Goal: Task Accomplishment & Management: Complete application form

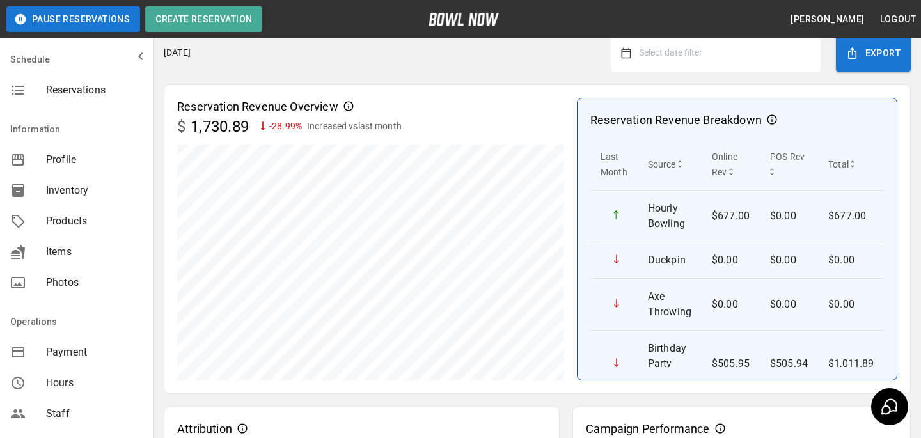
scroll to position [330, 0]
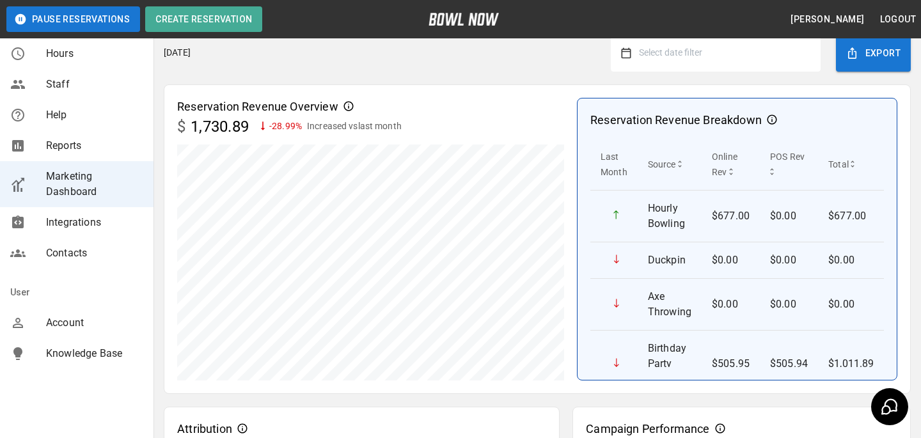
click at [46, 324] on span "Account" at bounding box center [94, 322] width 97 height 15
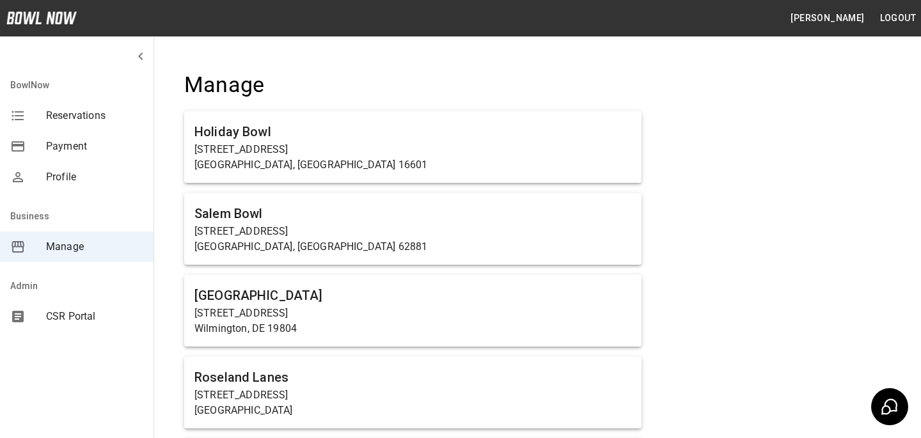
scroll to position [895, 0]
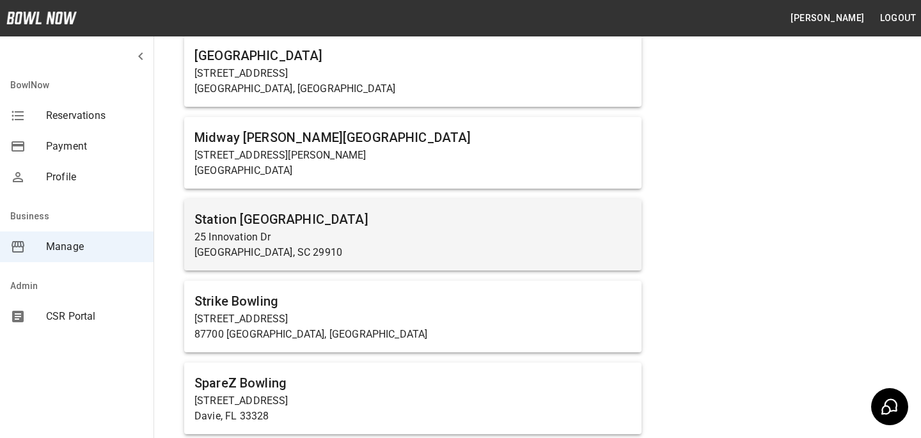
click at [299, 238] on p "25 Innovation Dr" at bounding box center [413, 237] width 437 height 15
click at [299, 239] on p "25 Innovation Dr" at bounding box center [413, 237] width 437 height 15
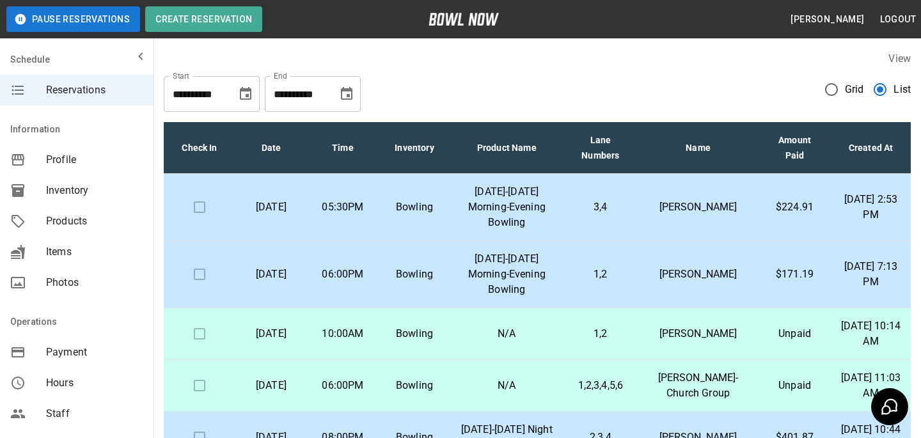
click at [504, 267] on p "[DATE]-[DATE] Morning-Evening Bowling" at bounding box center [507, 274] width 93 height 46
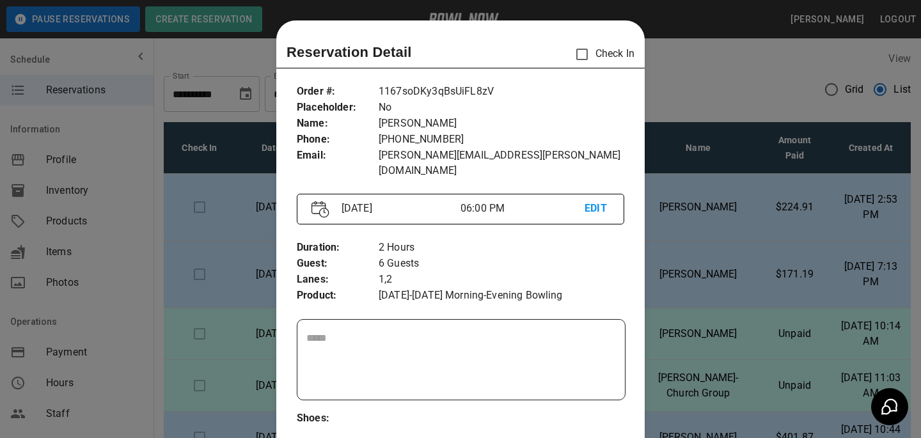
click at [731, 211] on div at bounding box center [460, 219] width 921 height 438
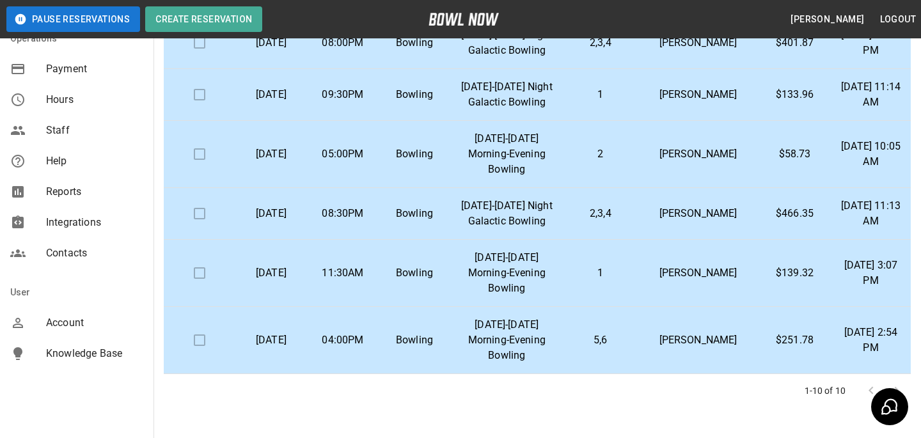
scroll to position [270, 0]
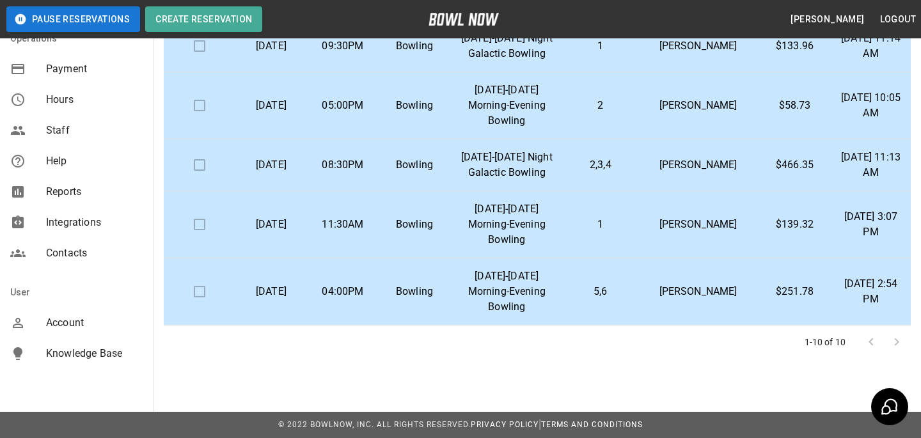
click at [111, 321] on span "Account" at bounding box center [94, 322] width 97 height 15
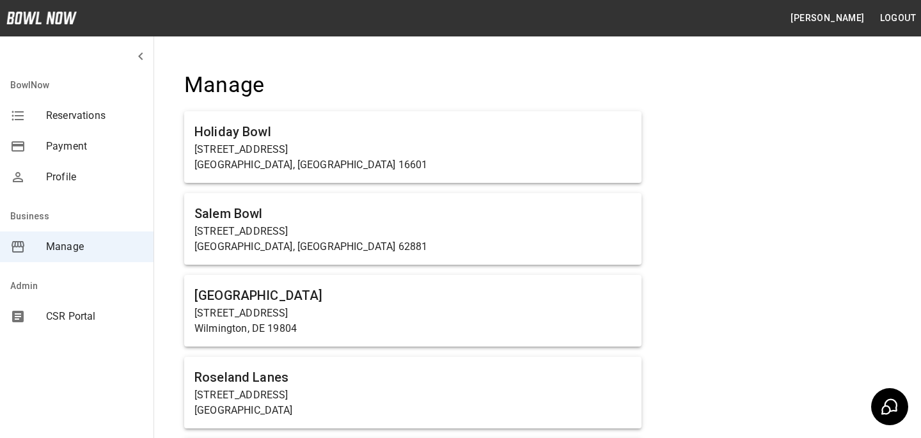
scroll to position [8431, 0]
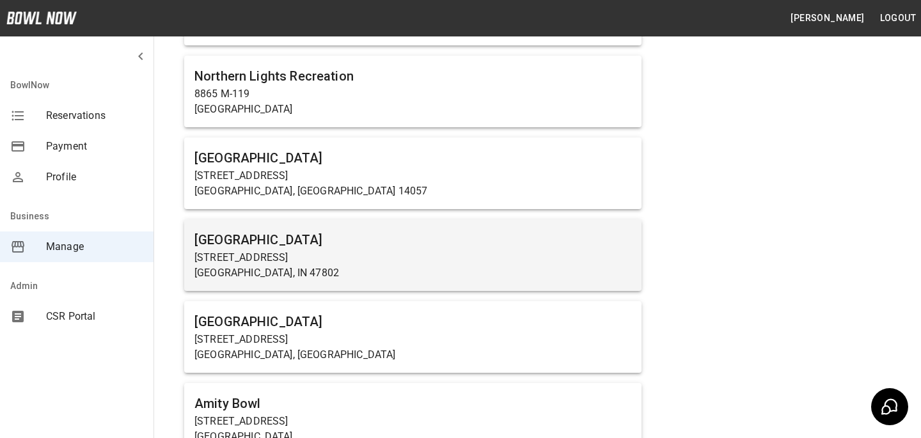
click at [346, 250] on p "[STREET_ADDRESS]" at bounding box center [413, 257] width 437 height 15
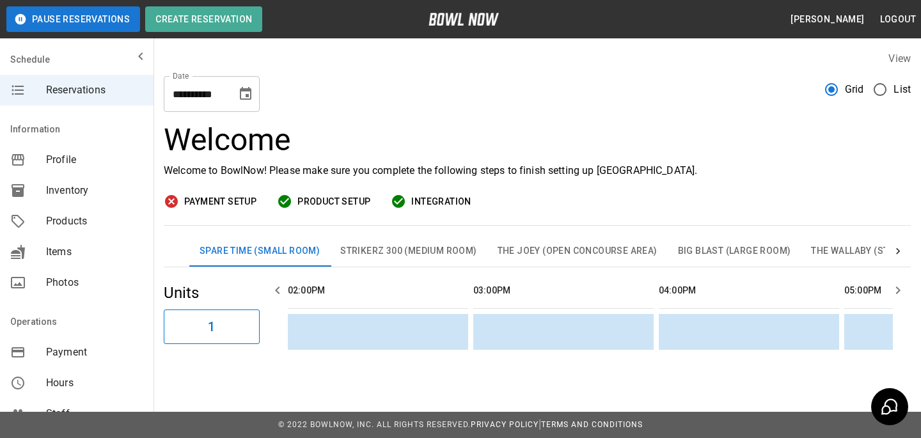
scroll to position [0, 742]
click at [105, 213] on div "Products" at bounding box center [77, 221] width 154 height 31
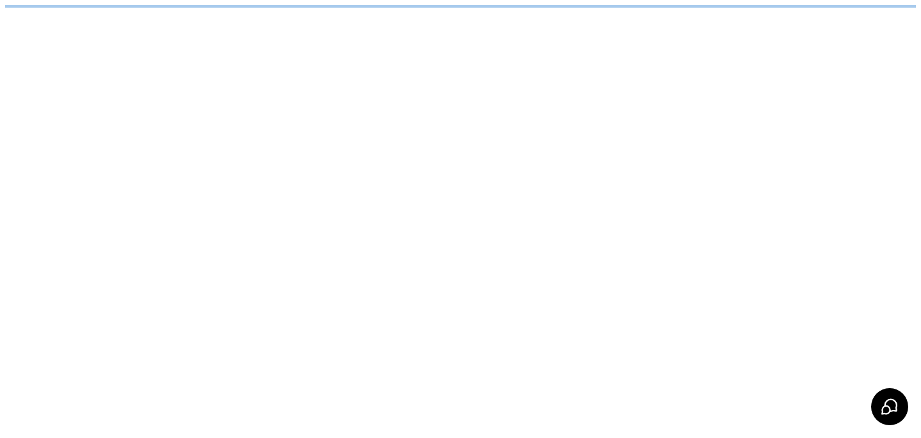
click at [105, 13] on html "/businesses/qDCA2eWcGC7AziIsvT7P/products" at bounding box center [460, 6] width 921 height 13
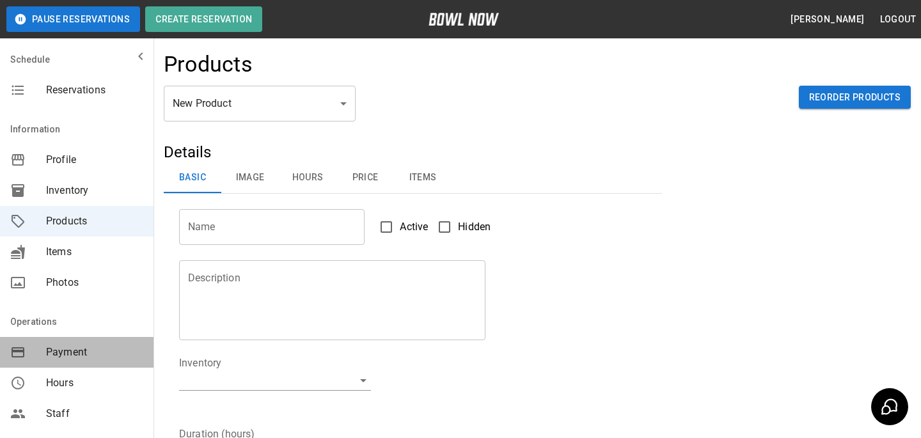
click at [105, 340] on div "Payment" at bounding box center [77, 352] width 154 height 31
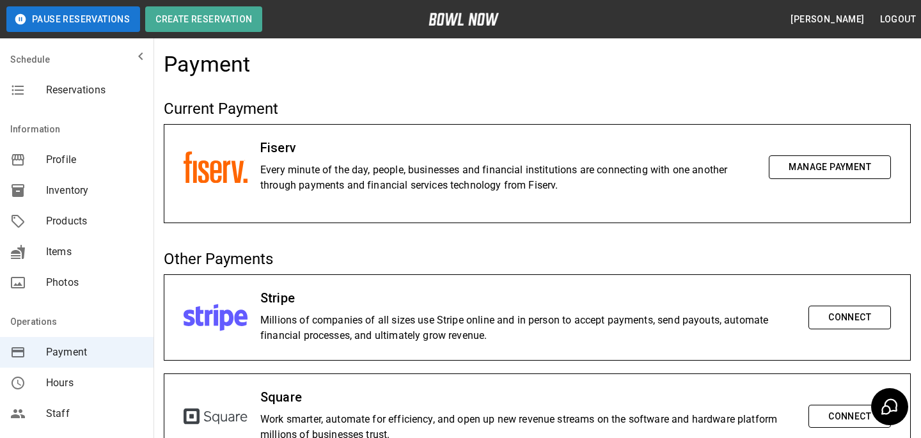
click at [114, 109] on nav "Schedule Reservations" at bounding box center [77, 77] width 154 height 67
click at [116, 97] on span "Reservations" at bounding box center [94, 90] width 97 height 15
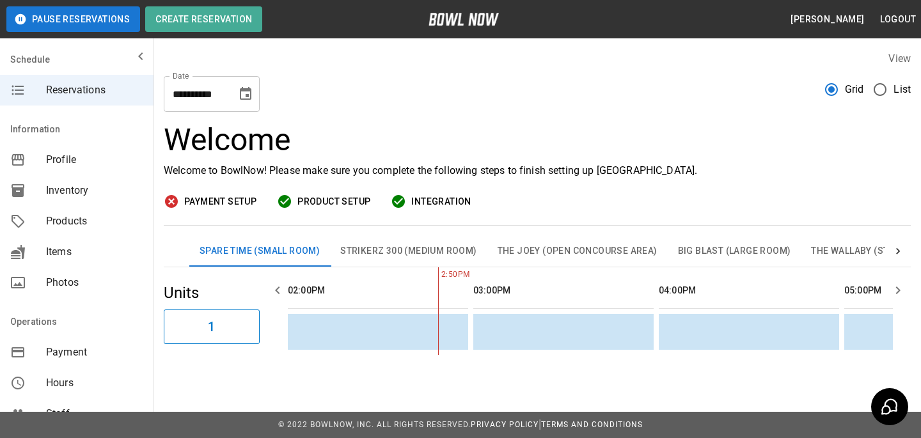
click at [52, 223] on span "Products" at bounding box center [94, 221] width 97 height 15
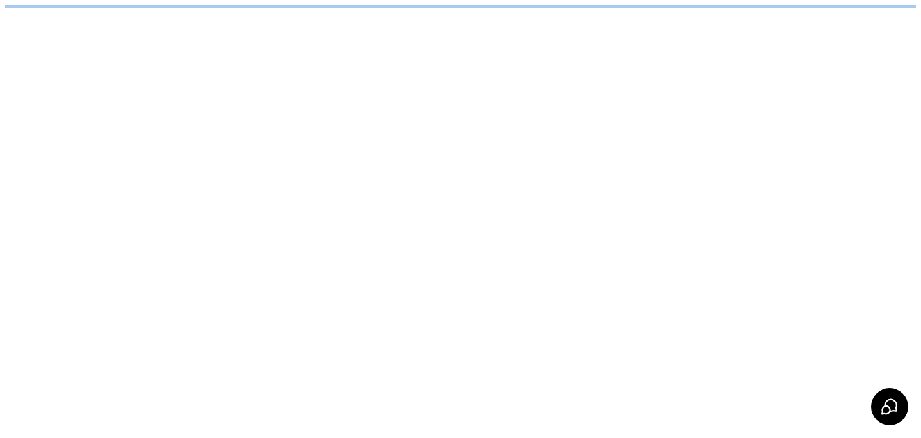
click at [308, 8] on body "/businesses/qDCA2eWcGC7AziIsvT7P/products" at bounding box center [460, 6] width 911 height 3
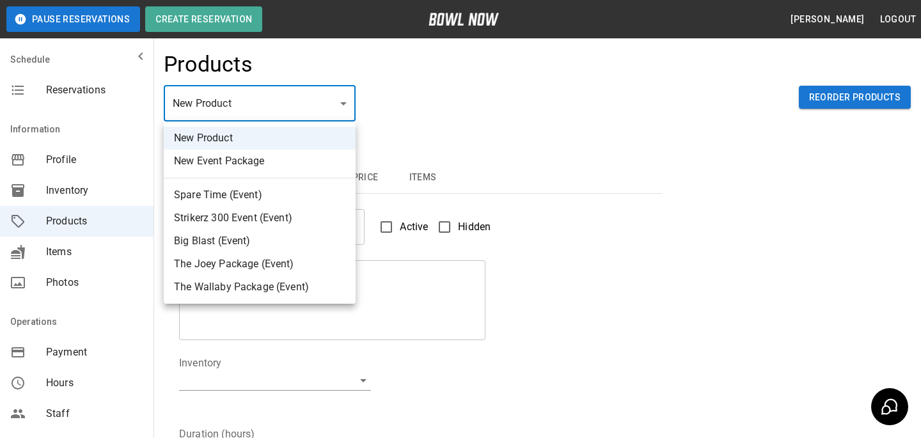
click at [304, 199] on li "Spare Time (Event)" at bounding box center [260, 195] width 192 height 23
type input "*"
type input "**********"
type textarea "**********"
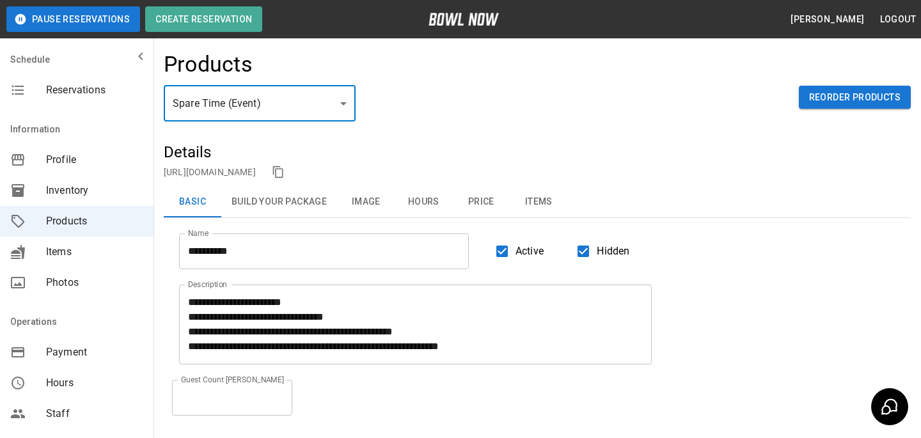
click at [103, 196] on span "Inventory" at bounding box center [94, 190] width 97 height 15
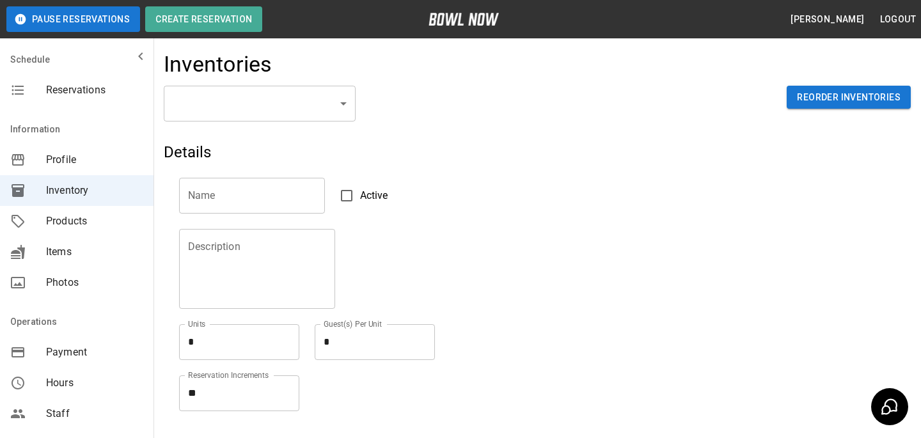
click at [237, 101] on body "Pause Reservations Create Reservation [PERSON_NAME] Logout Schedule Reservation…" at bounding box center [460, 282] width 921 height 564
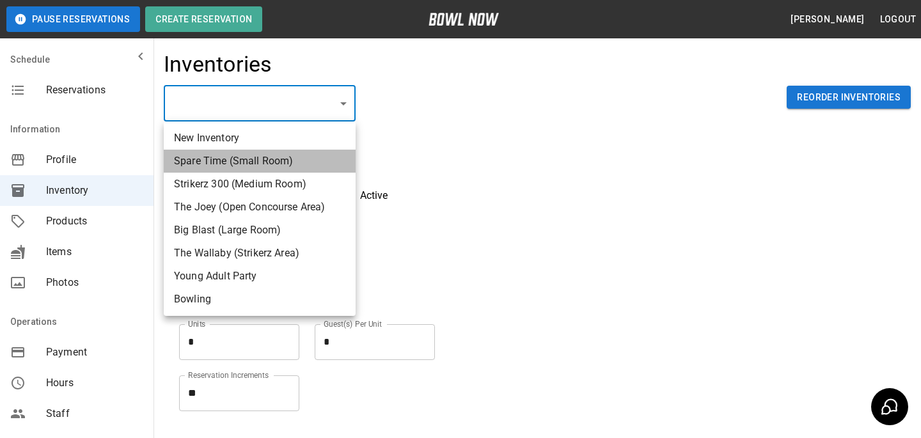
click at [243, 164] on li "Spare Time (Small Room)" at bounding box center [260, 161] width 192 height 23
type input "**********"
type textarea "*"
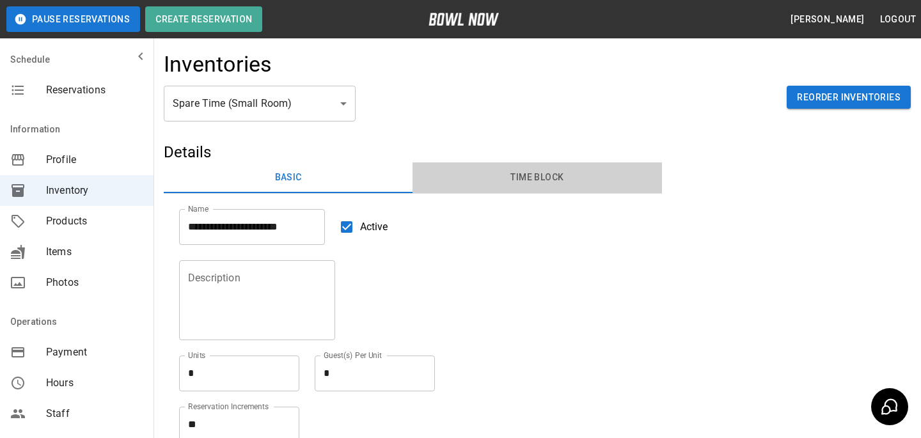
click at [518, 183] on button "Time Block" at bounding box center [537, 178] width 249 height 31
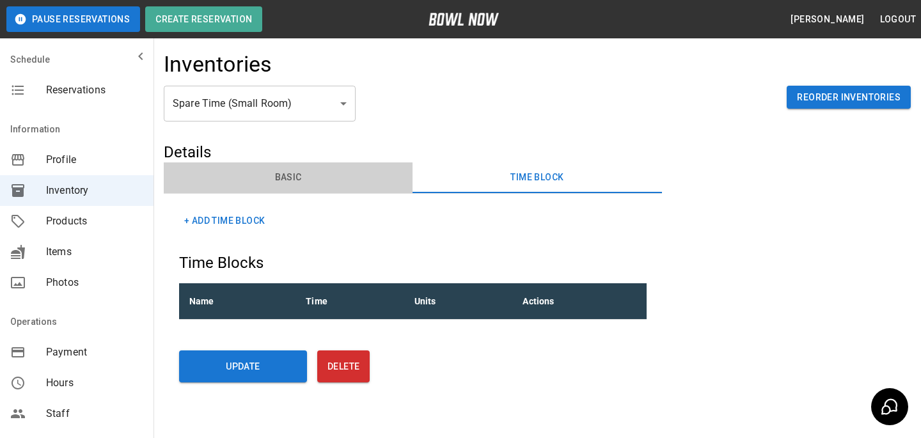
click at [284, 163] on button "Basic" at bounding box center [288, 178] width 249 height 31
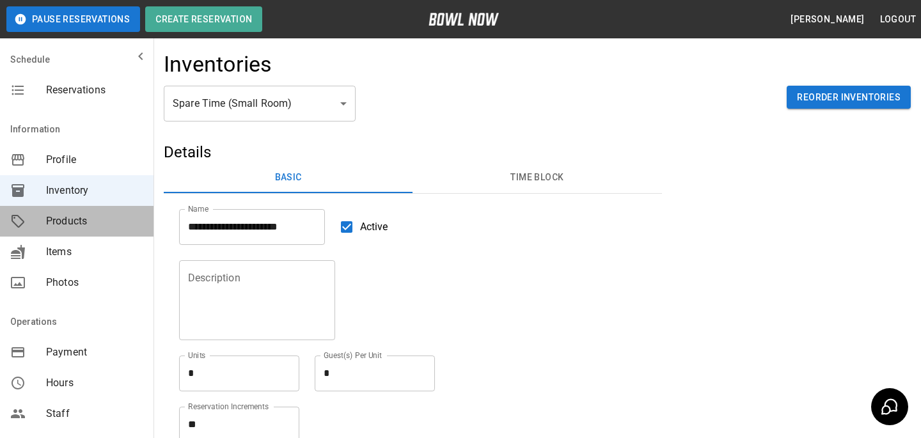
click at [97, 225] on span "Products" at bounding box center [94, 221] width 97 height 15
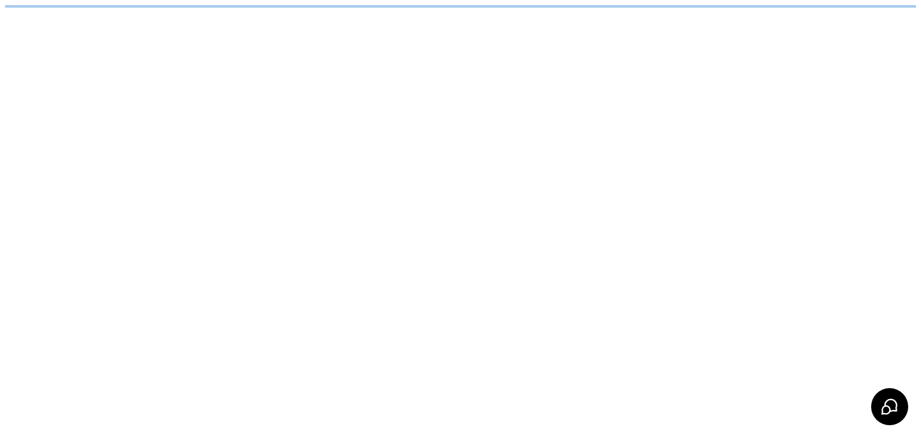
click at [298, 13] on html "/businesses/qDCA2eWcGC7AziIsvT7P/products" at bounding box center [460, 6] width 921 height 13
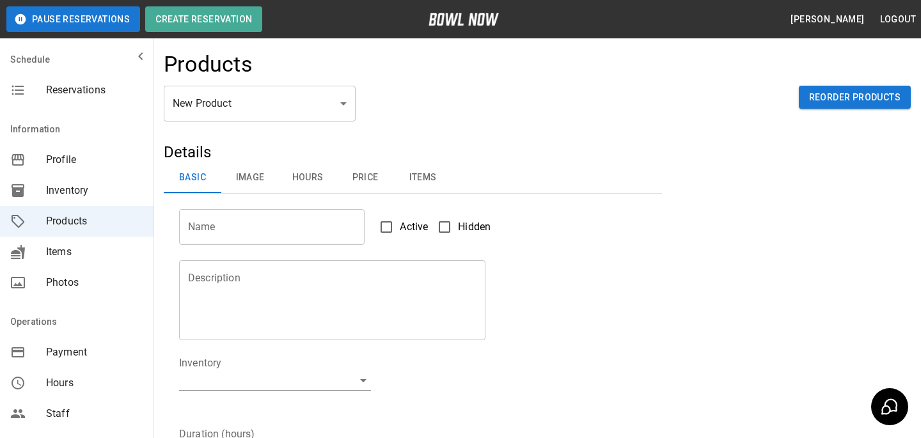
click at [298, 109] on body "Pause Reservations Create Reservation [PERSON_NAME] Logout Schedule Reservation…" at bounding box center [460, 412] width 921 height 825
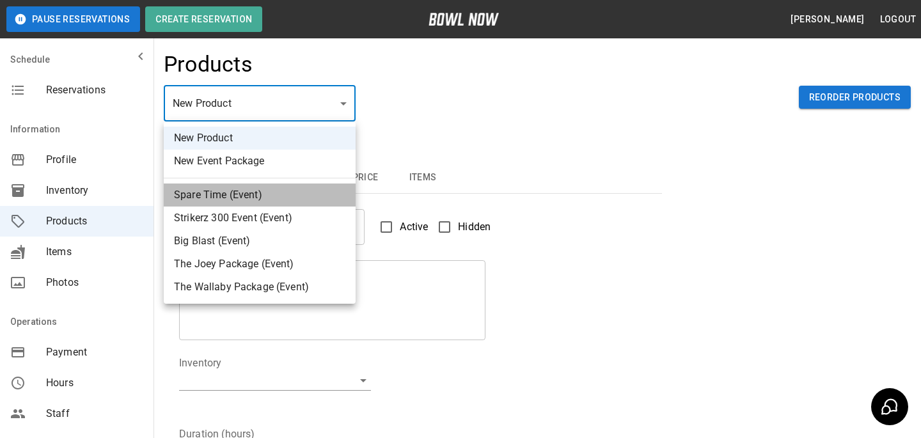
click at [287, 191] on li "Spare Time (Event)" at bounding box center [260, 195] width 192 height 23
type input "*"
type input "**********"
type textarea "**********"
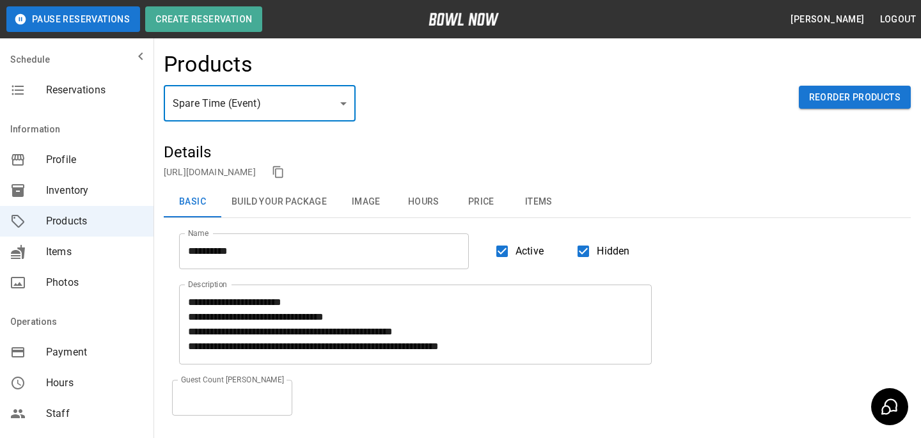
click at [469, 95] on div "Spare Time (Event) * ​ Reorder Products" at bounding box center [537, 114] width 747 height 56
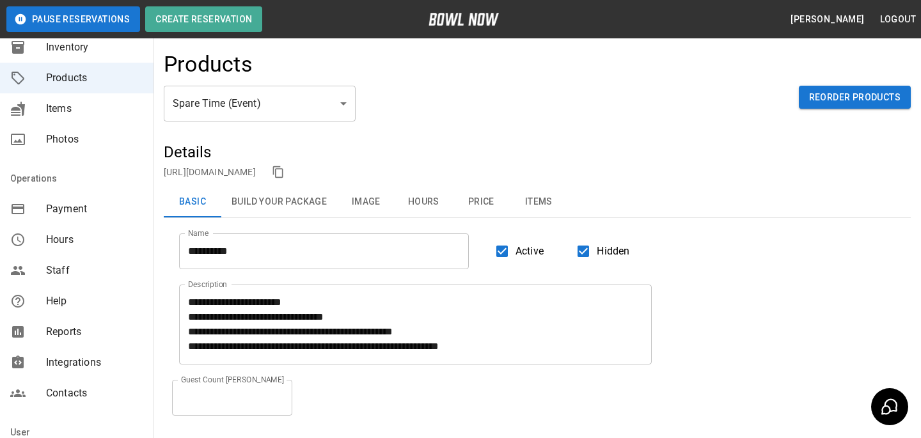
scroll to position [240, 0]
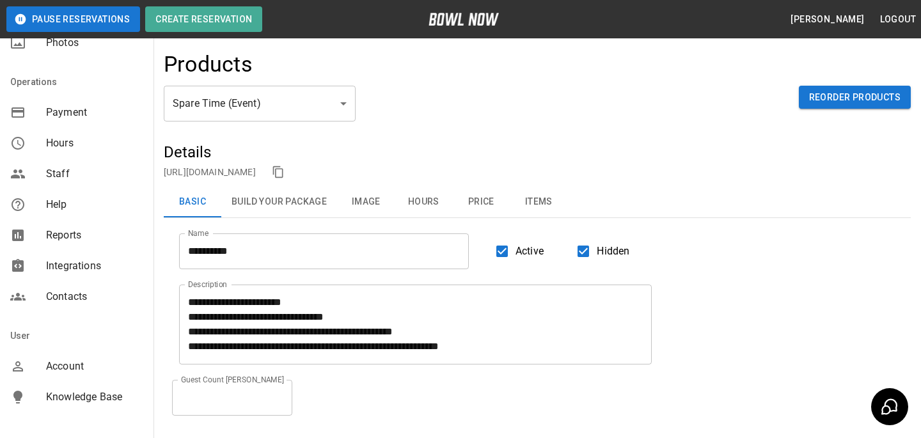
click at [78, 358] on div "Account" at bounding box center [77, 366] width 154 height 31
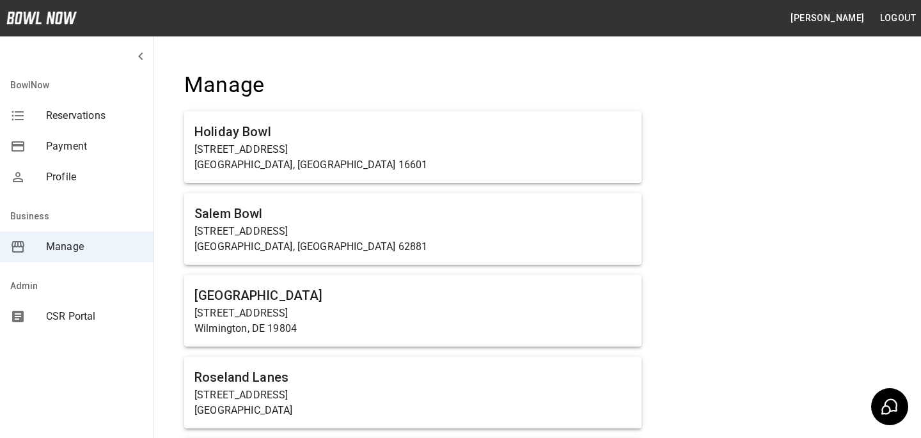
scroll to position [3680, 0]
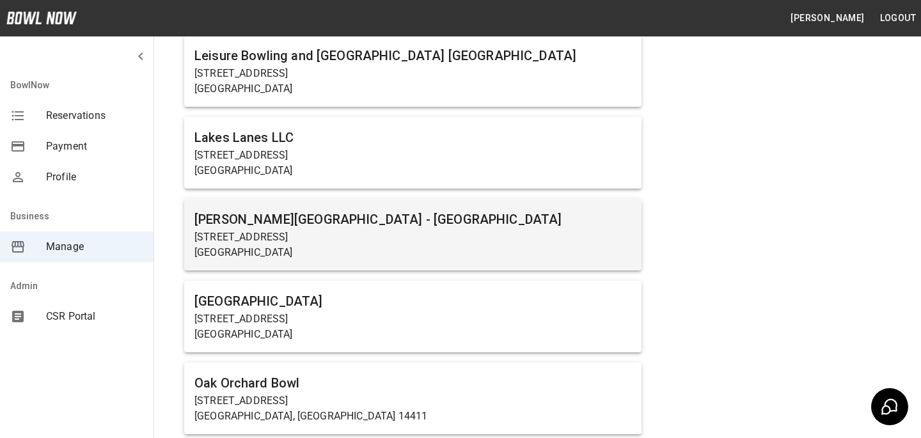
click at [439, 242] on p "[STREET_ADDRESS]" at bounding box center [413, 237] width 437 height 15
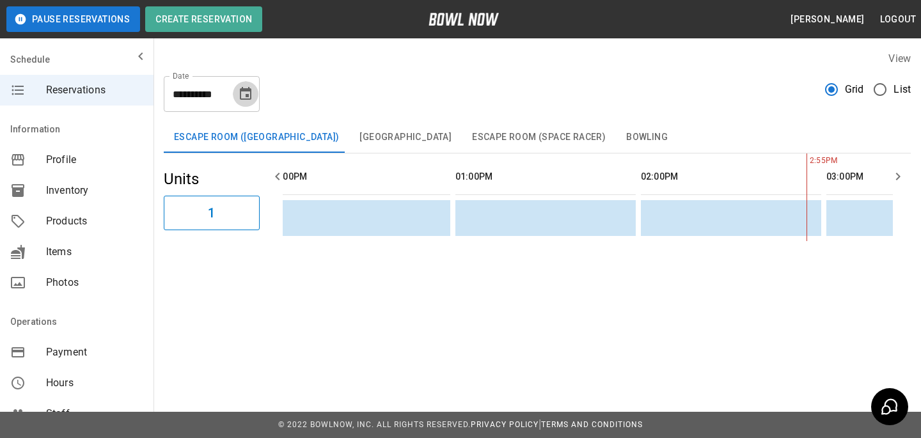
click at [250, 95] on icon "Choose date, selected date is Sep 10, 2025" at bounding box center [245, 93] width 15 height 15
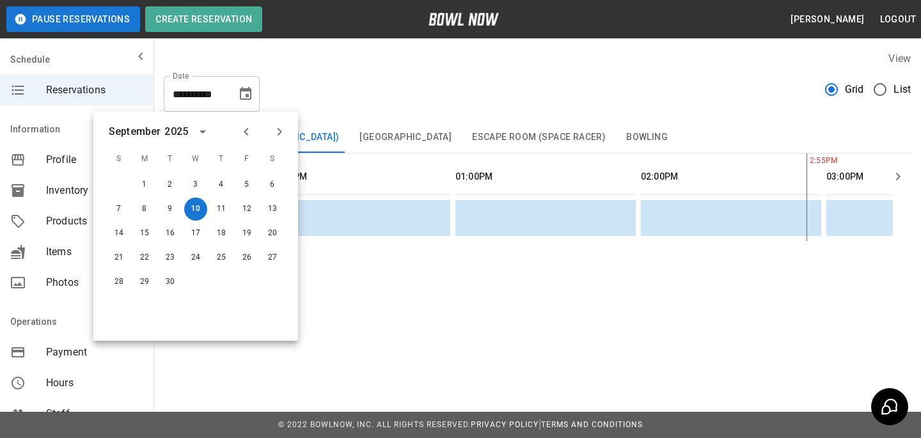
click at [275, 129] on icon "Next month" at bounding box center [279, 131] width 15 height 15
click at [257, 191] on div "5" at bounding box center [247, 184] width 26 height 23
click at [257, 191] on button "5" at bounding box center [246, 184] width 23 height 23
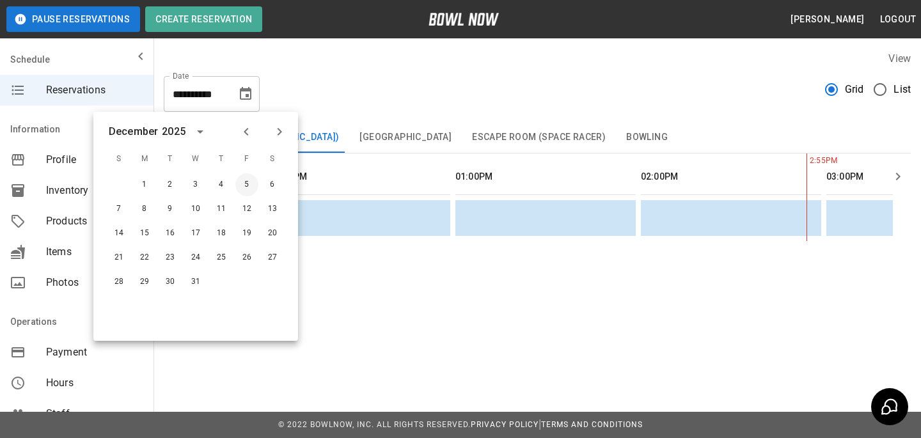
type input "**********"
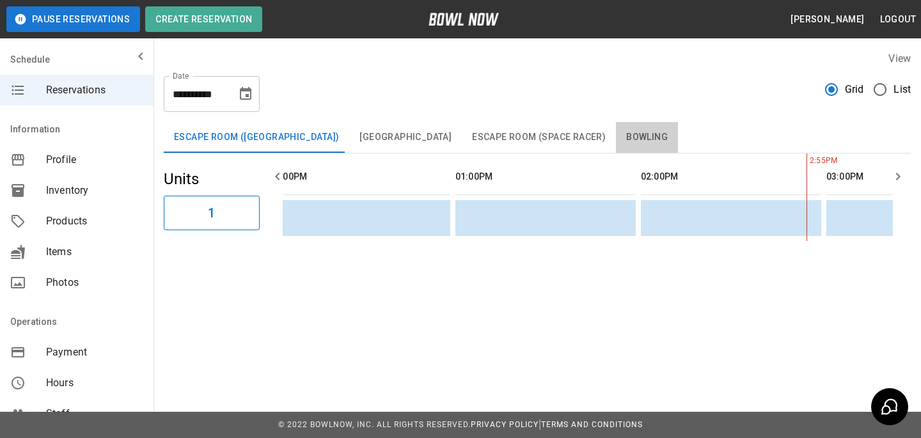
click at [616, 123] on button "Bowling" at bounding box center [647, 137] width 62 height 31
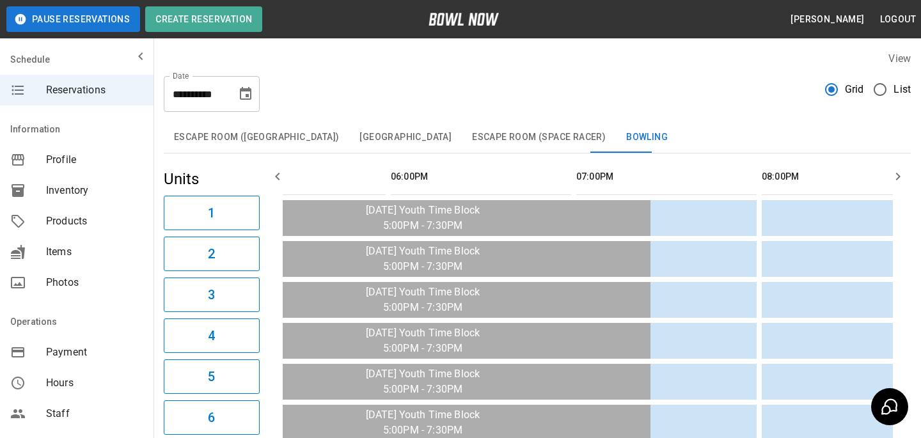
scroll to position [0, 1602]
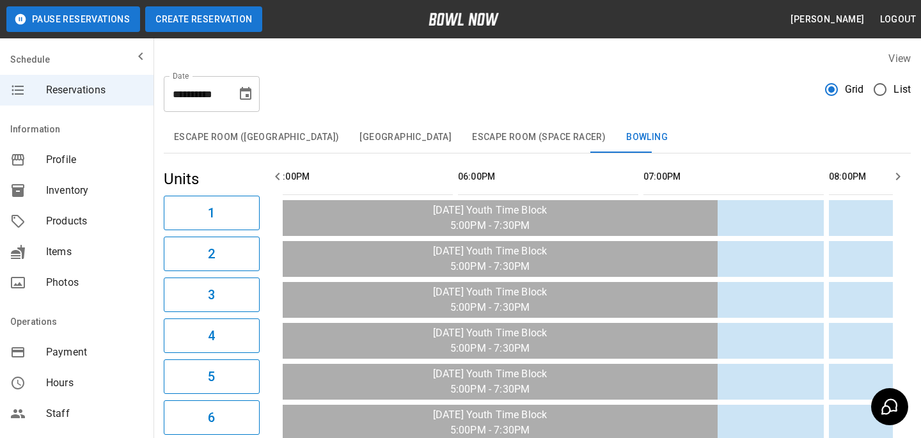
click at [198, 24] on button "Create Reservation" at bounding box center [203, 19] width 117 height 26
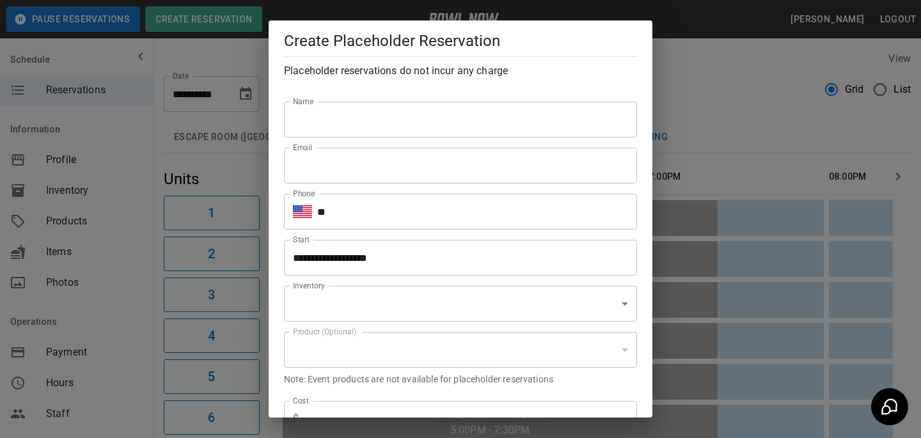
type input "**********"
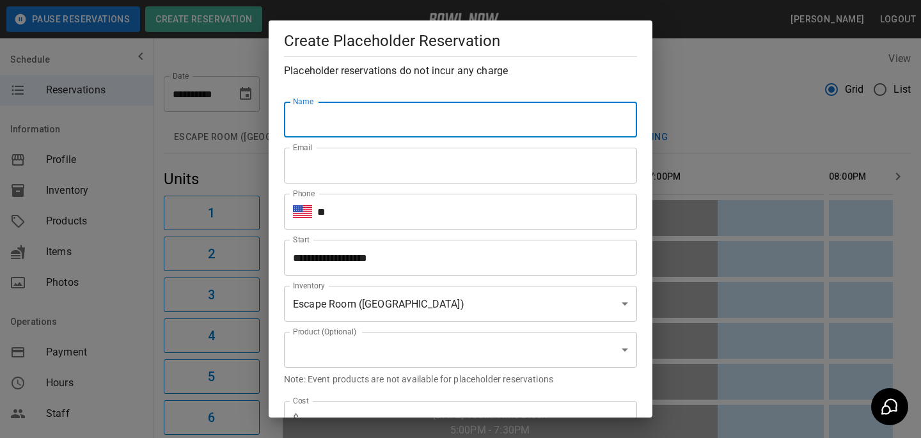
click at [328, 116] on input "Name" at bounding box center [460, 120] width 353 height 36
type input "**********"
click at [367, 216] on input "**" at bounding box center [477, 212] width 320 height 36
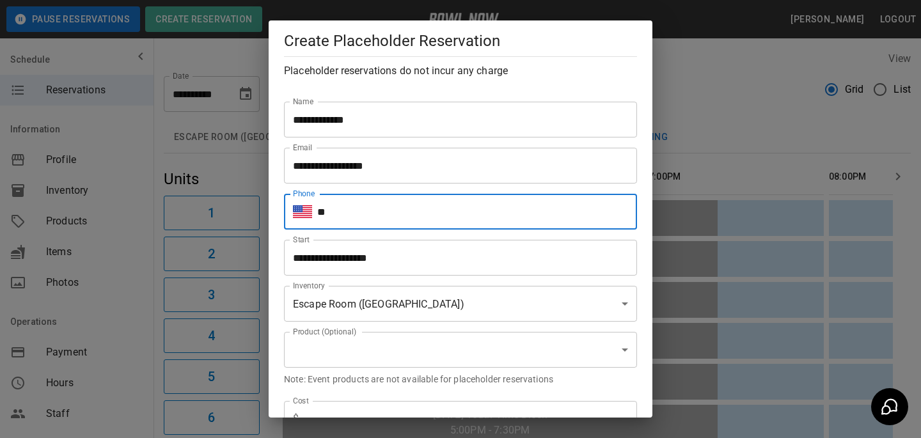
type input "**********"
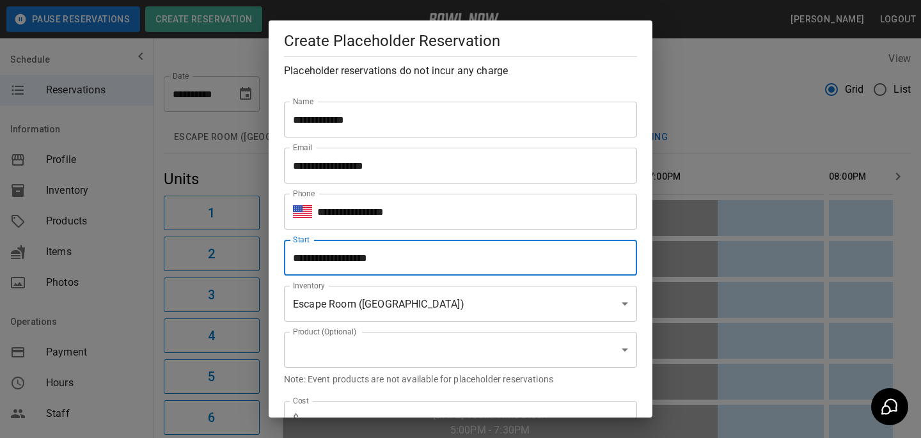
click at [419, 255] on input "**********" at bounding box center [456, 258] width 344 height 36
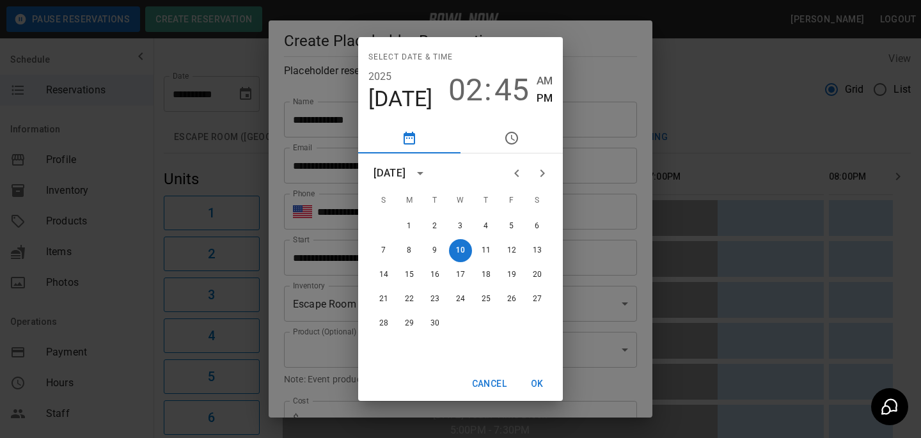
click at [461, 79] on span "02" at bounding box center [466, 90] width 35 height 36
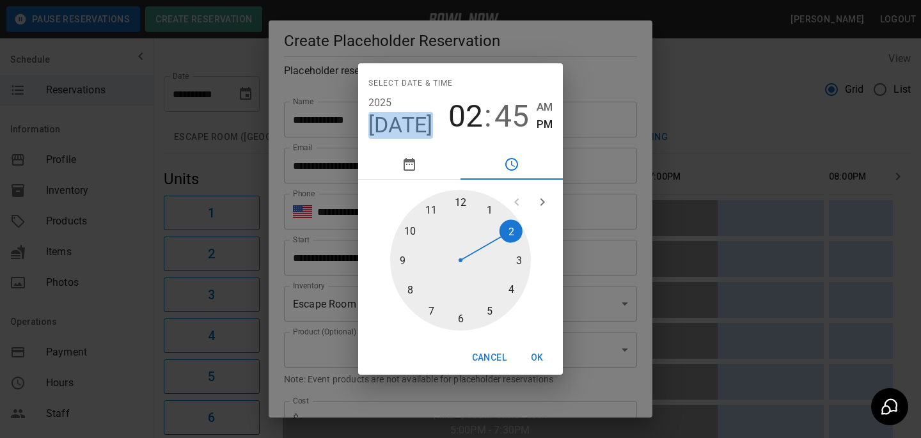
click at [420, 132] on span "[DATE]" at bounding box center [401, 125] width 65 height 27
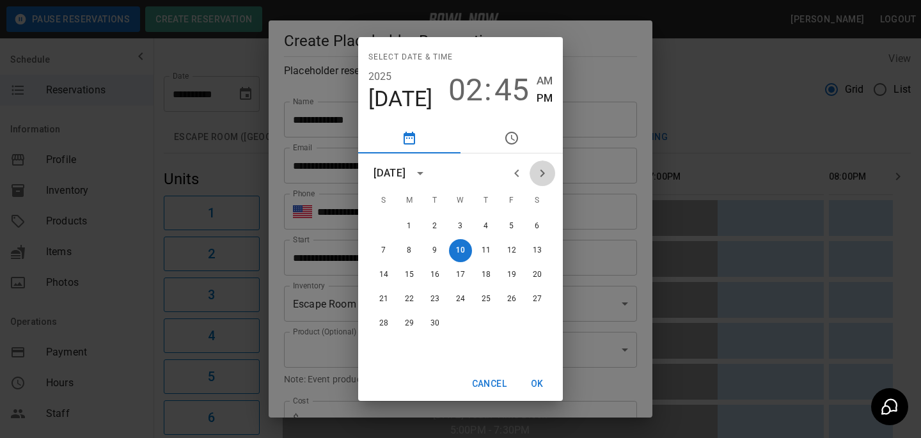
click at [534, 177] on button "Next month" at bounding box center [543, 174] width 26 height 26
click at [456, 260] on button "10" at bounding box center [460, 250] width 23 height 23
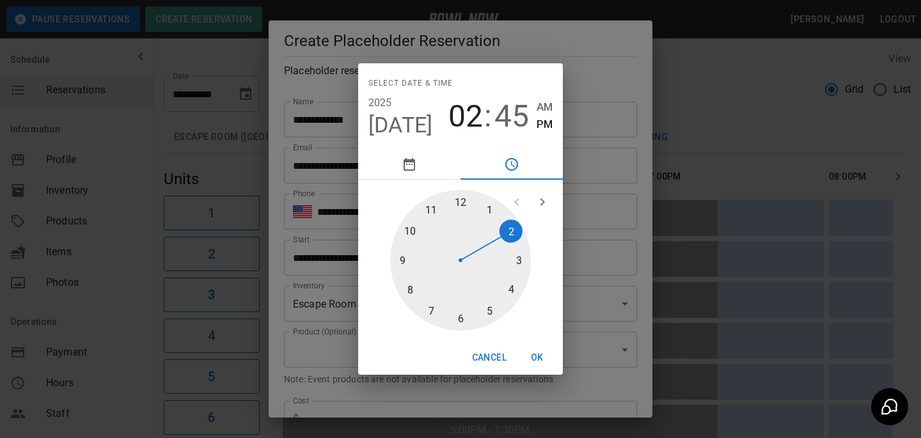
click at [456, 260] on div at bounding box center [460, 260] width 141 height 141
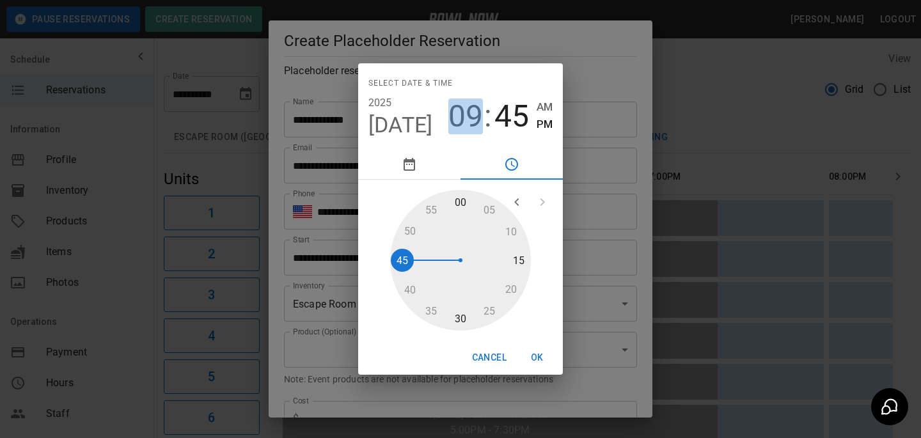
click at [475, 125] on span "09" at bounding box center [466, 117] width 35 height 36
click at [479, 307] on div at bounding box center [460, 260] width 141 height 141
type input "**********"
click at [454, 211] on div at bounding box center [460, 260] width 141 height 141
click at [536, 344] on div "Cancel OK" at bounding box center [460, 358] width 205 height 34
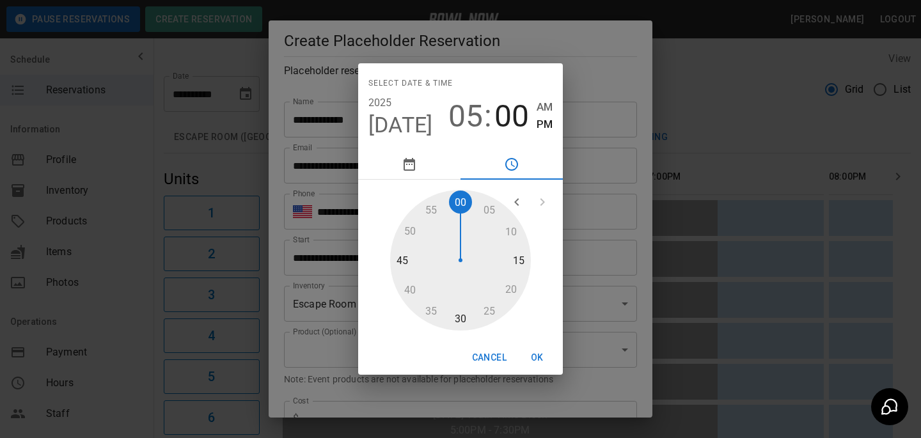
click at [536, 351] on button "OK" at bounding box center [537, 358] width 41 height 24
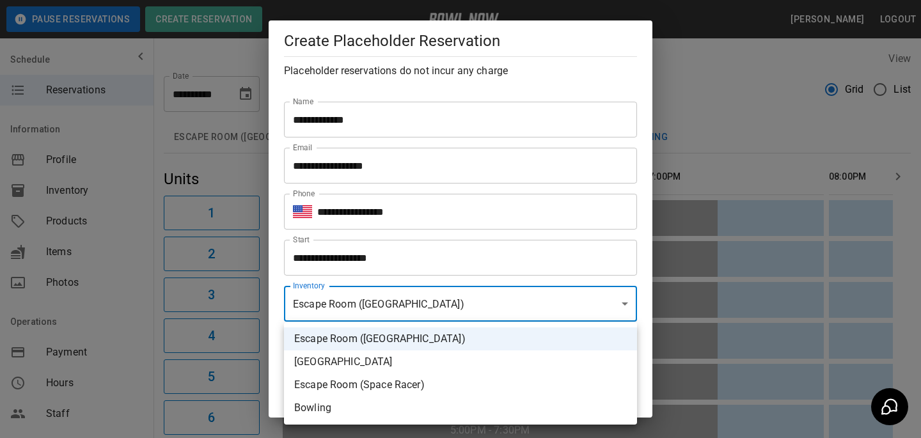
click at [390, 406] on li "Bowling" at bounding box center [460, 408] width 353 height 23
type input "**********"
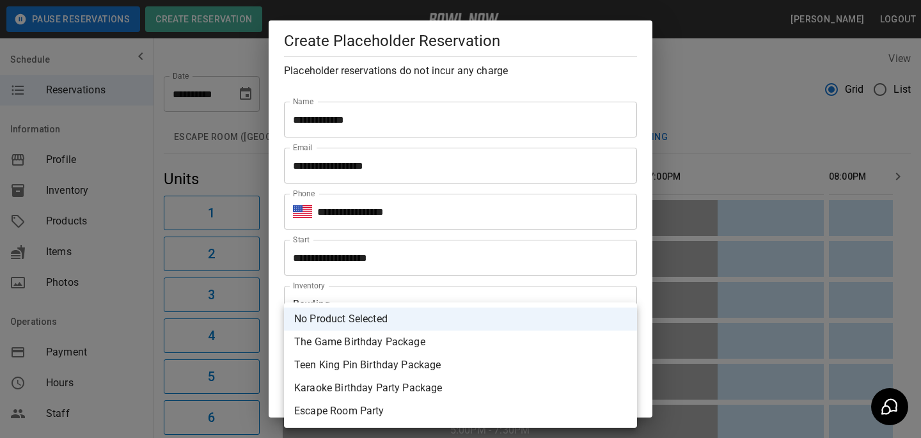
click at [481, 255] on div at bounding box center [460, 219] width 921 height 438
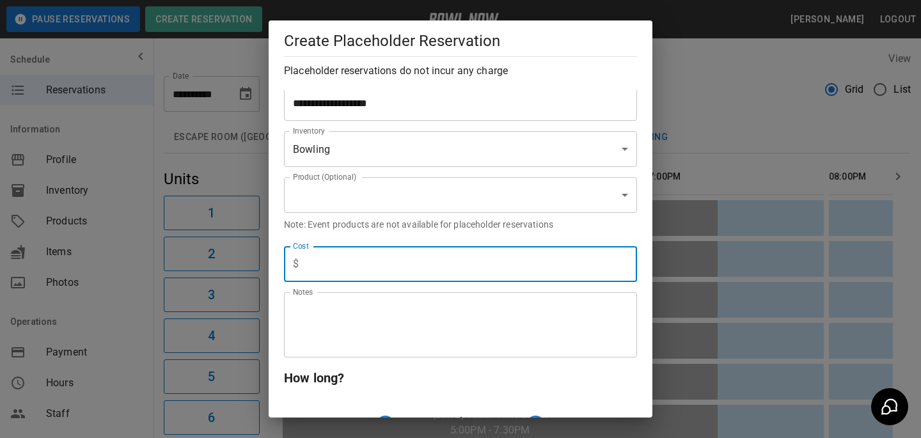
click at [481, 255] on input "text" at bounding box center [470, 264] width 333 height 36
type input "*"
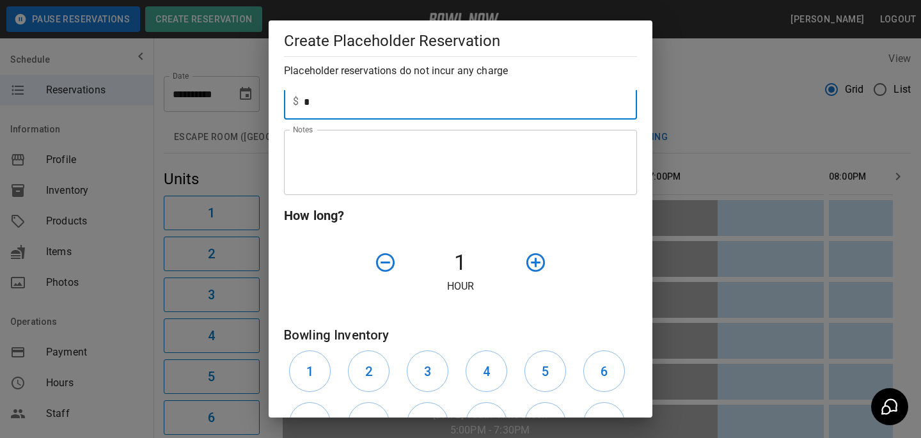
type input "*"
click at [532, 267] on icon "button" at bounding box center [536, 262] width 22 height 22
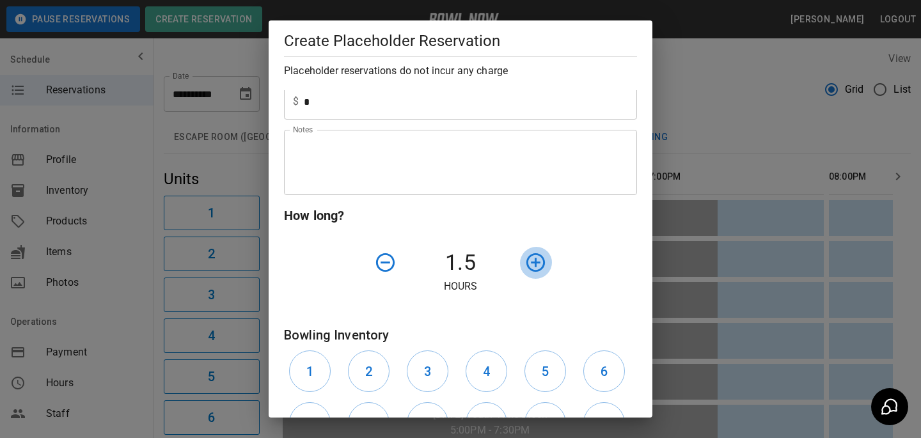
click at [532, 267] on icon "button" at bounding box center [536, 262] width 22 height 22
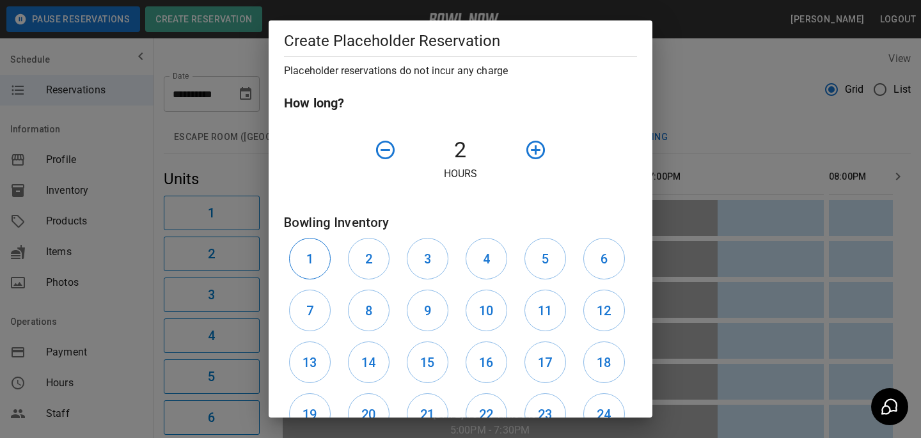
click at [312, 260] on h6 "1" at bounding box center [310, 259] width 7 height 20
click at [373, 260] on button "2" at bounding box center [369, 259] width 42 height 42
click at [399, 260] on div "2" at bounding box center [372, 259] width 59 height 52
click at [427, 261] on h6 "3" at bounding box center [427, 259] width 7 height 20
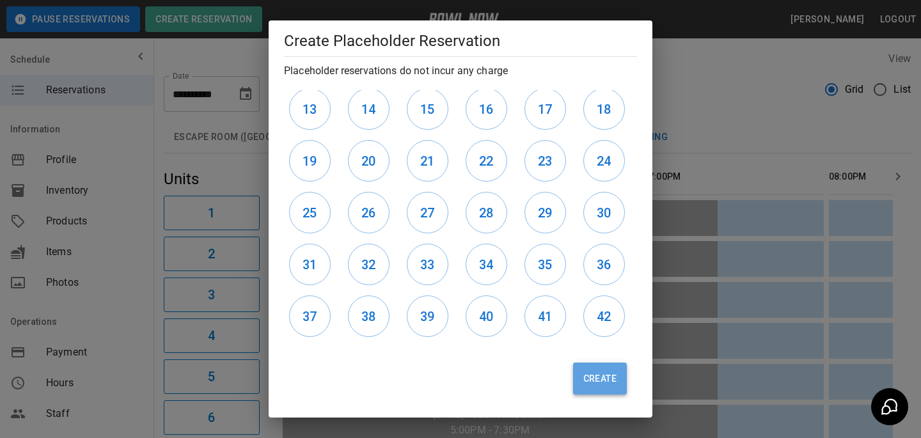
click at [601, 376] on button "Create" at bounding box center [600, 379] width 54 height 32
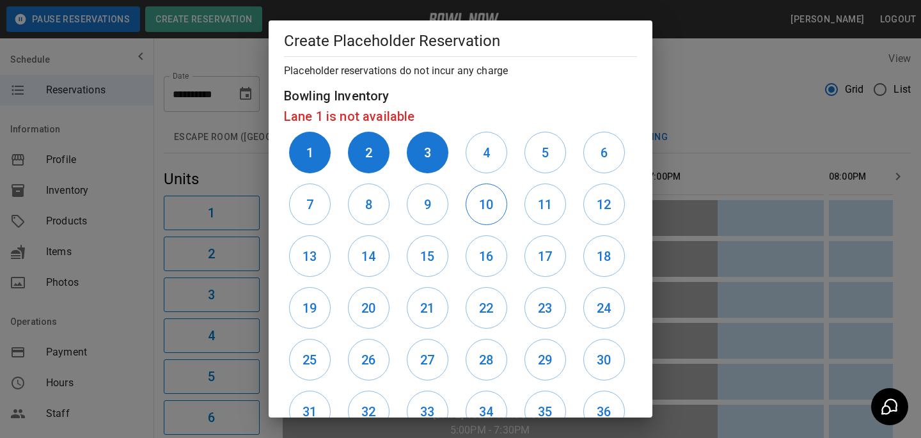
scroll to position [536, 0]
